Goal: Navigation & Orientation: Find specific page/section

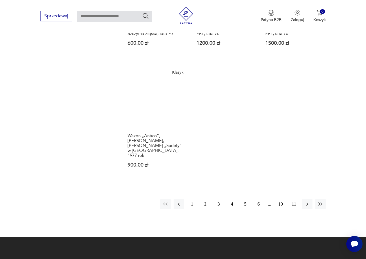
scroll to position [842, 0]
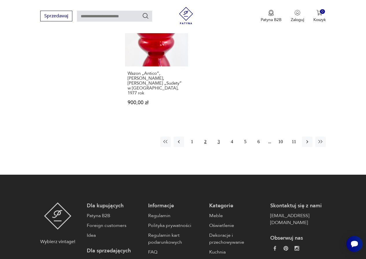
click at [217, 137] on button "3" at bounding box center [218, 142] width 10 height 10
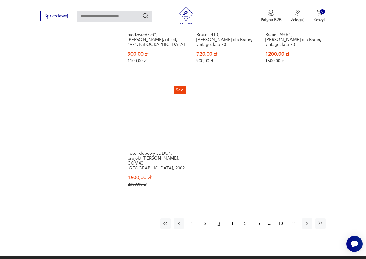
scroll to position [813, 0]
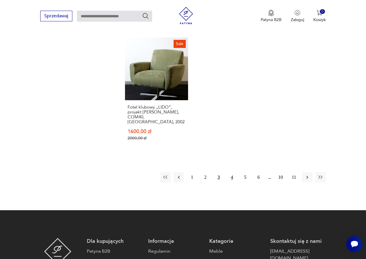
click at [230, 172] on button "4" at bounding box center [232, 177] width 10 height 10
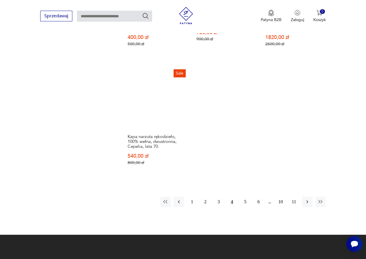
scroll to position [871, 0]
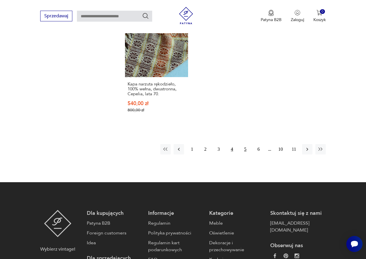
click at [245, 144] on button "5" at bounding box center [245, 149] width 10 height 10
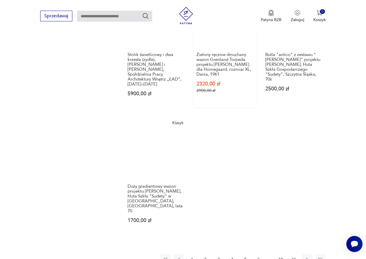
scroll to position [842, 0]
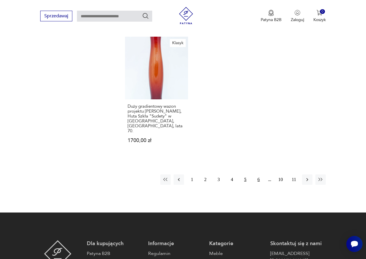
click at [259, 175] on button "6" at bounding box center [258, 180] width 10 height 10
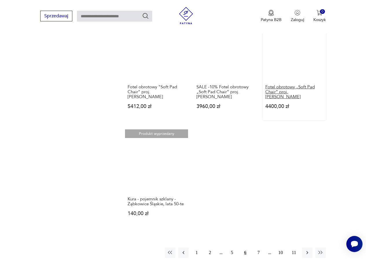
scroll to position [784, 0]
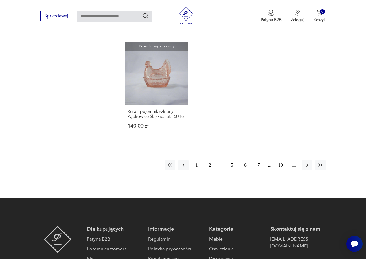
click at [258, 160] on button "7" at bounding box center [258, 165] width 10 height 10
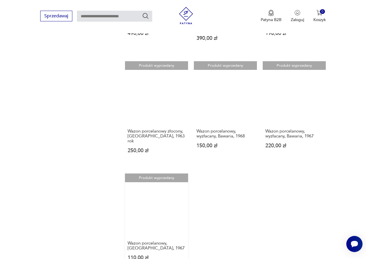
scroll to position [726, 0]
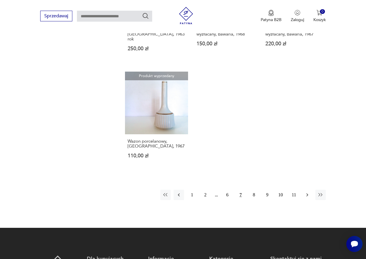
click at [309, 192] on icon "button" at bounding box center [307, 195] width 6 height 6
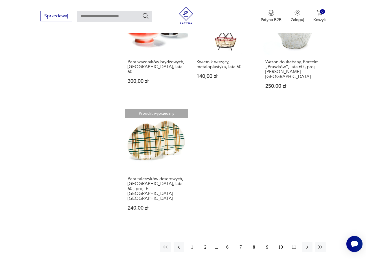
scroll to position [726, 0]
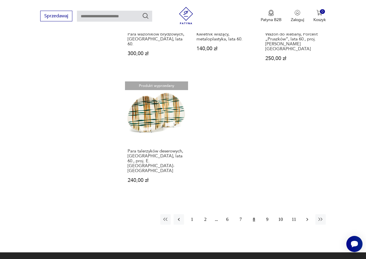
click at [307, 217] on icon "button" at bounding box center [307, 220] width 6 height 6
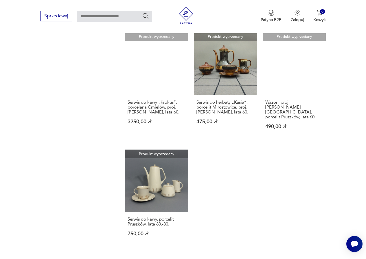
scroll to position [755, 0]
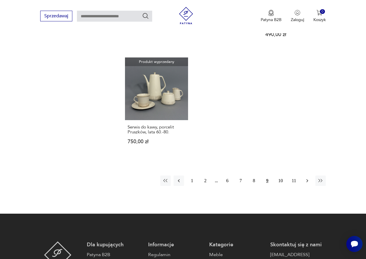
click at [303, 176] on button "button" at bounding box center [307, 181] width 10 height 10
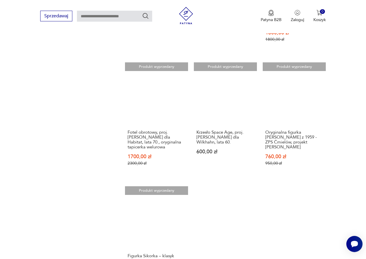
scroll to position [755, 0]
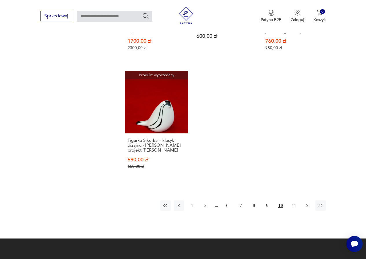
click at [307, 203] on icon "button" at bounding box center [307, 206] width 6 height 6
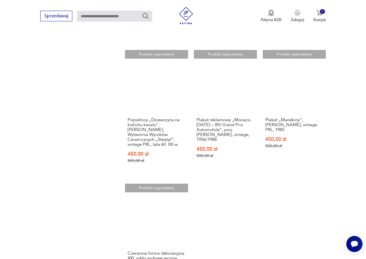
scroll to position [611, 0]
